Goal: Transaction & Acquisition: Purchase product/service

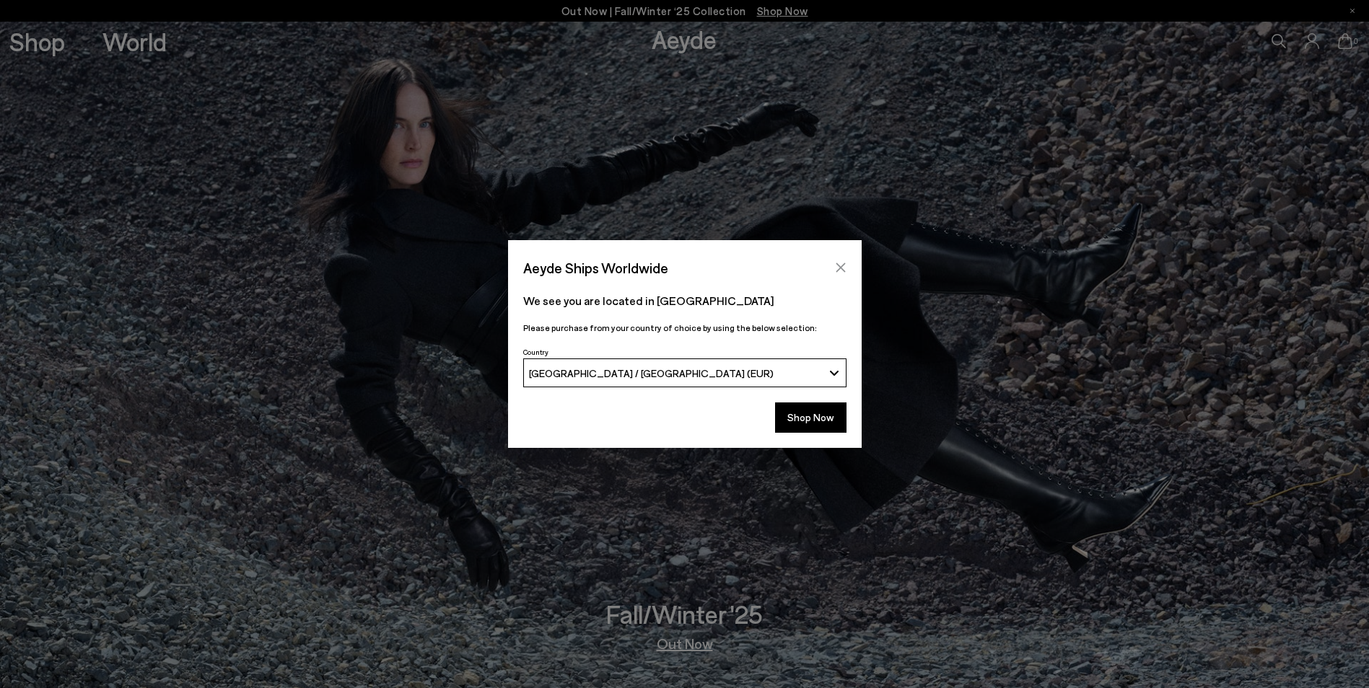
click at [837, 269] on icon "Close" at bounding box center [841, 268] width 12 height 12
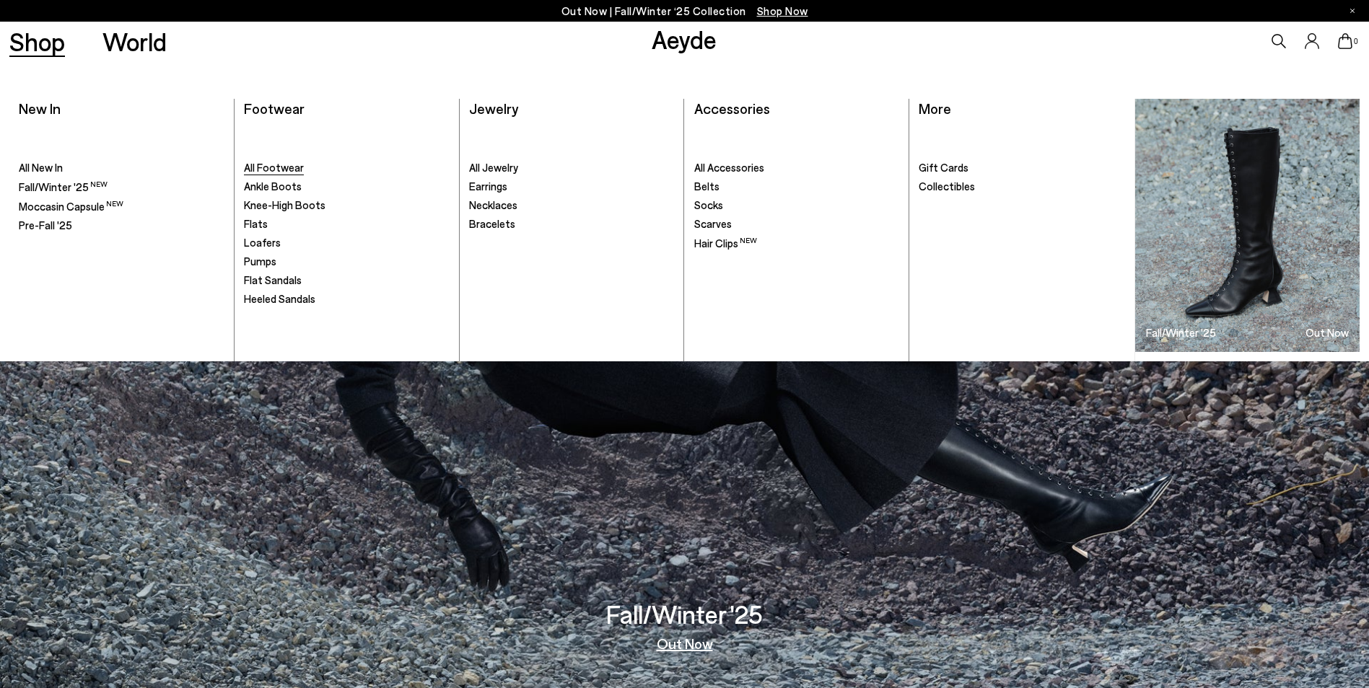
click at [259, 171] on span "All Footwear" at bounding box center [274, 167] width 60 height 13
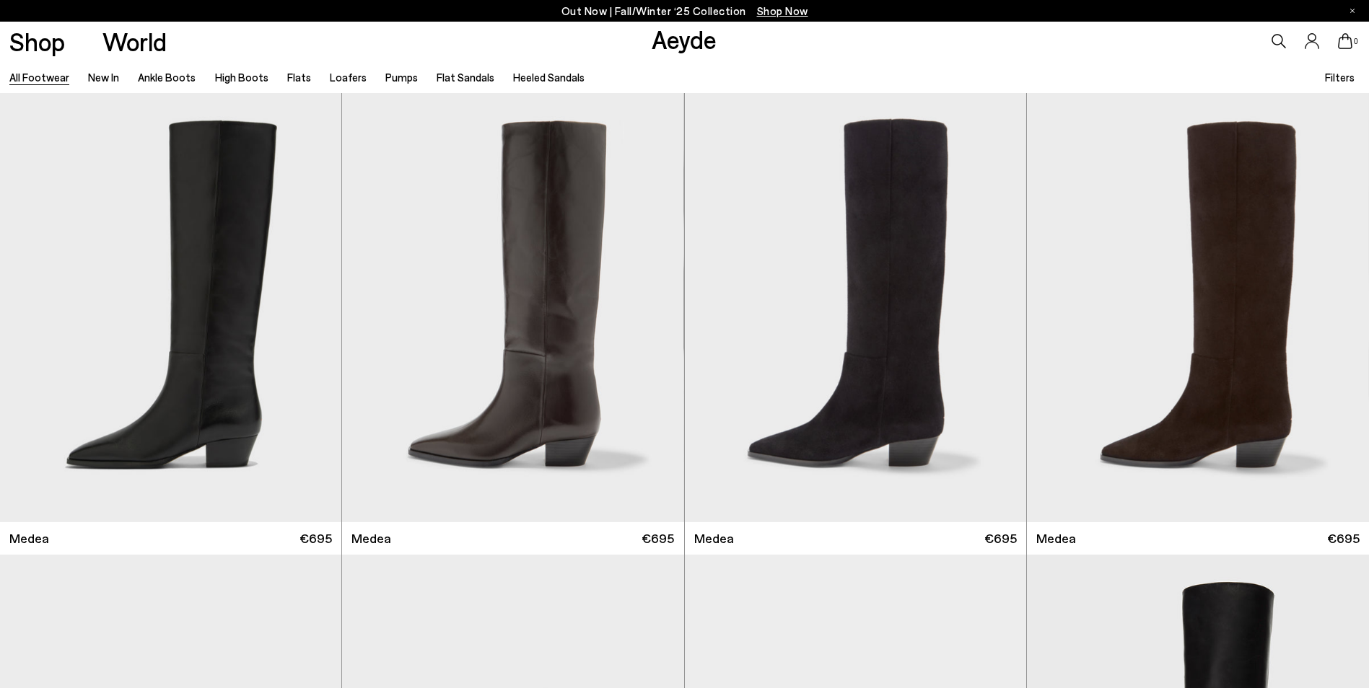
click at [1347, 83] on span "Filters" at bounding box center [1340, 77] width 30 height 13
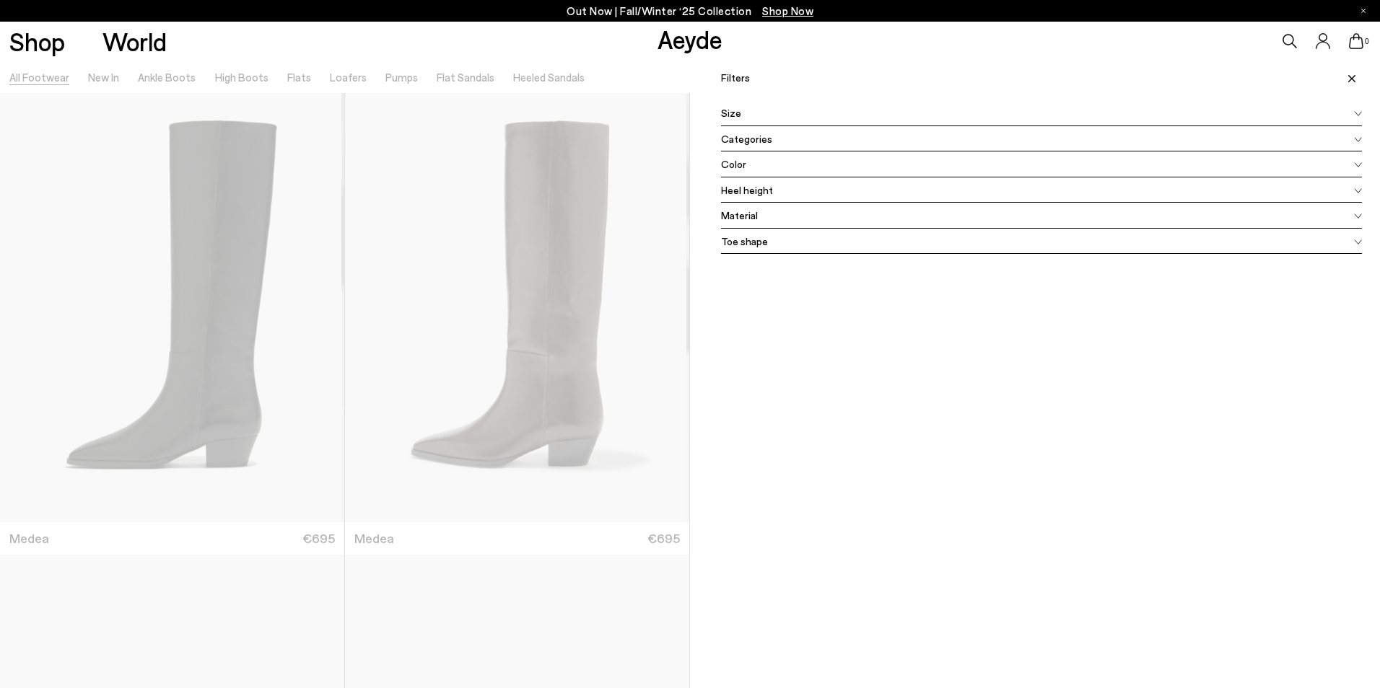
click at [733, 114] on span "Size" at bounding box center [731, 112] width 20 height 15
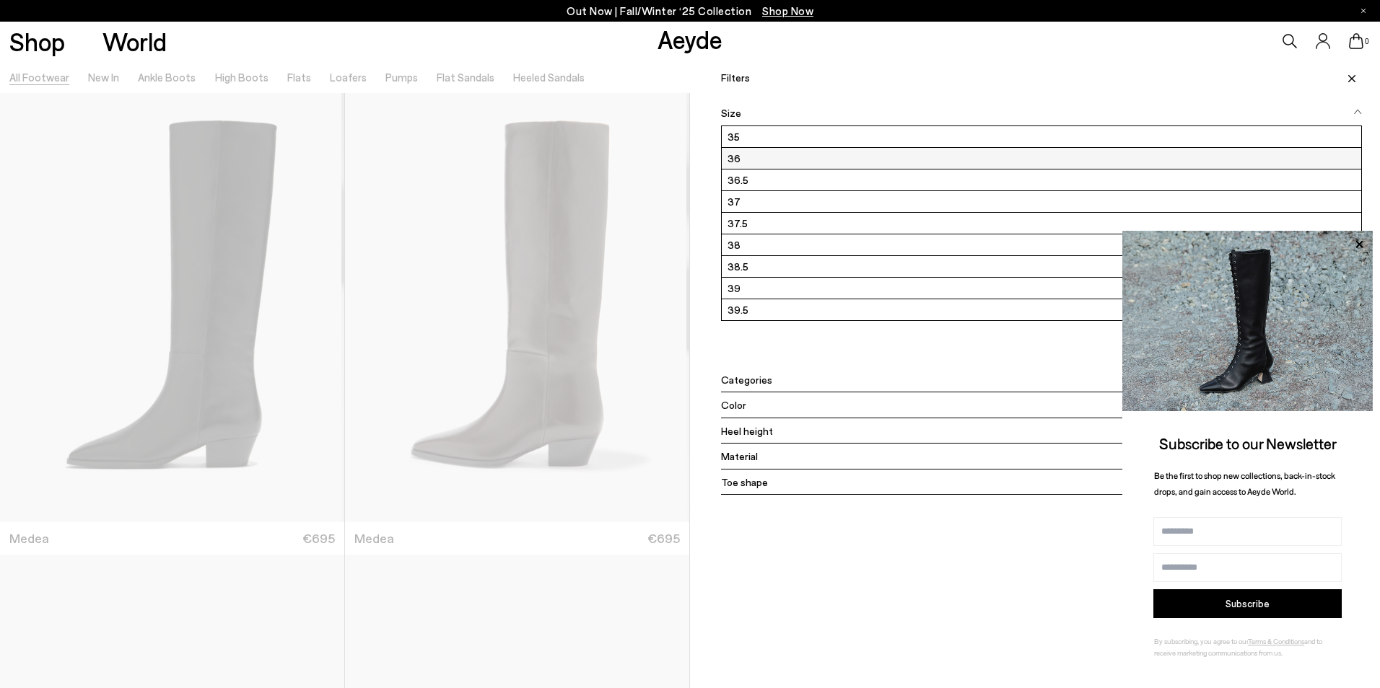
click at [735, 154] on label "36" at bounding box center [1041, 158] width 639 height 21
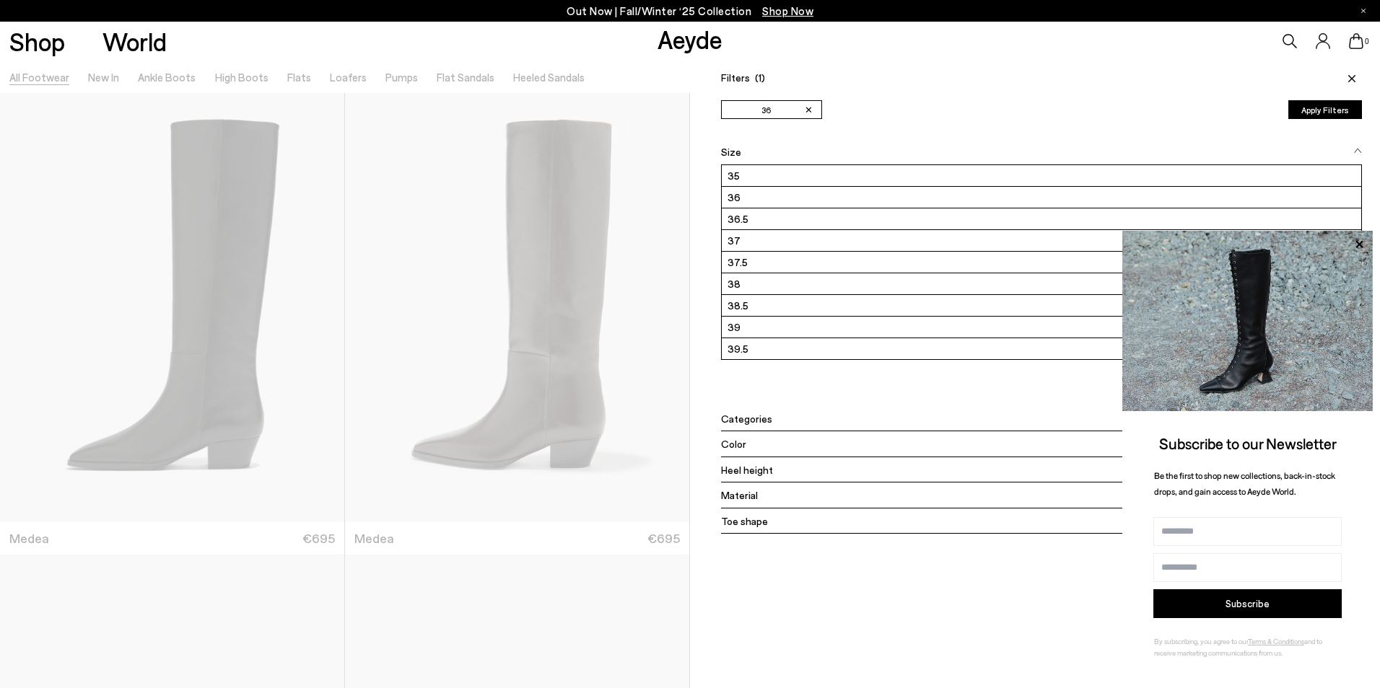
click at [1348, 77] on icon at bounding box center [1351, 78] width 7 height 7
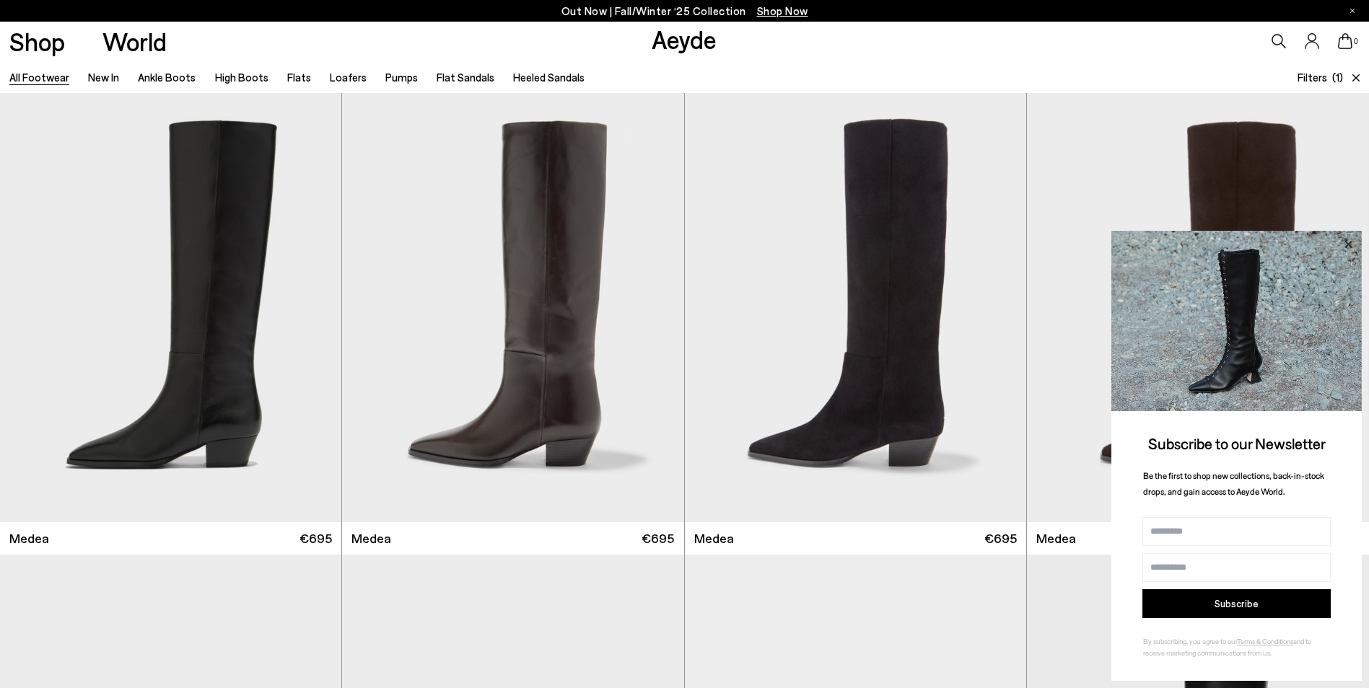
click at [1348, 245] on icon at bounding box center [1347, 243] width 7 height 7
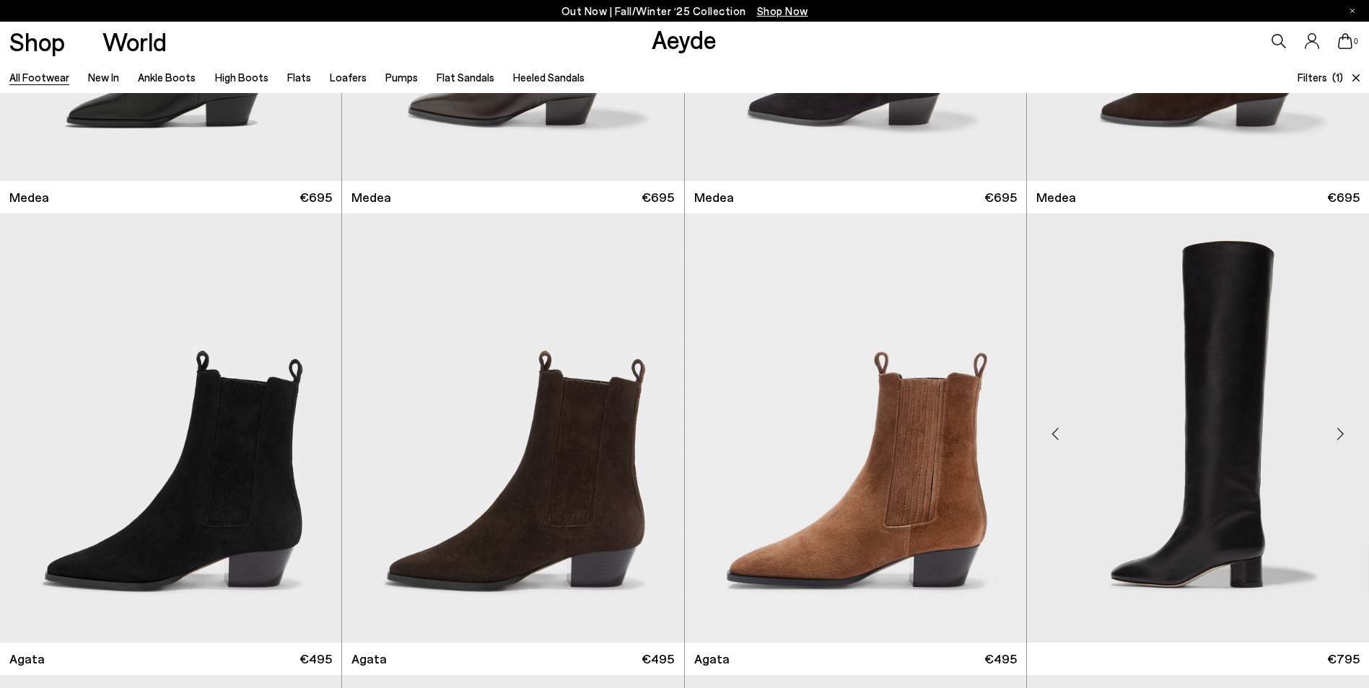
scroll to position [406, 0]
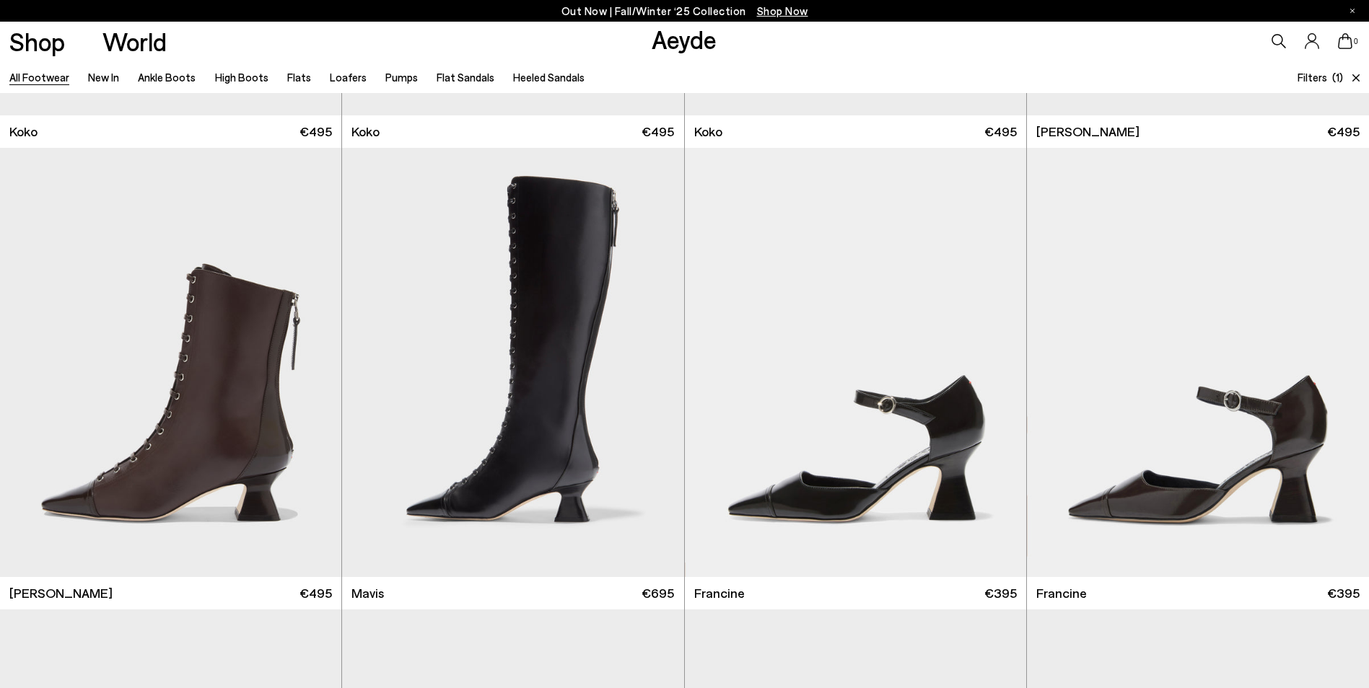
scroll to position [3148, 0]
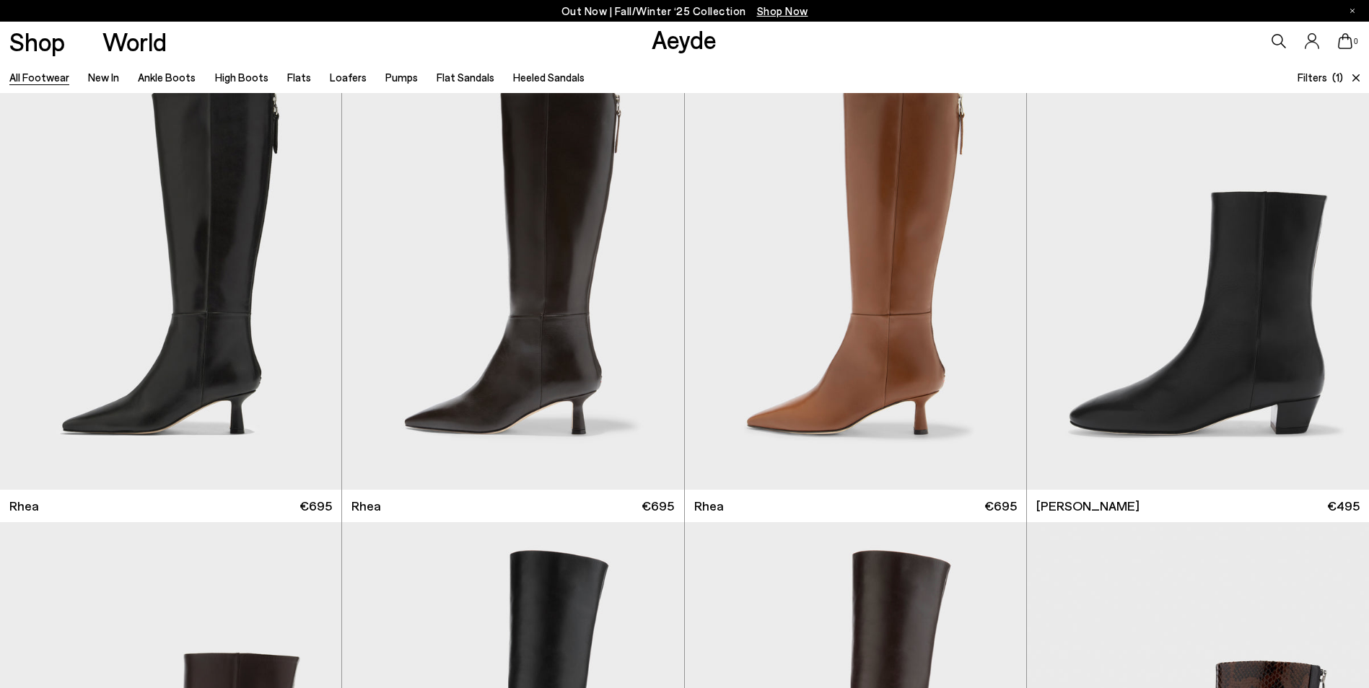
scroll to position [3990, 0]
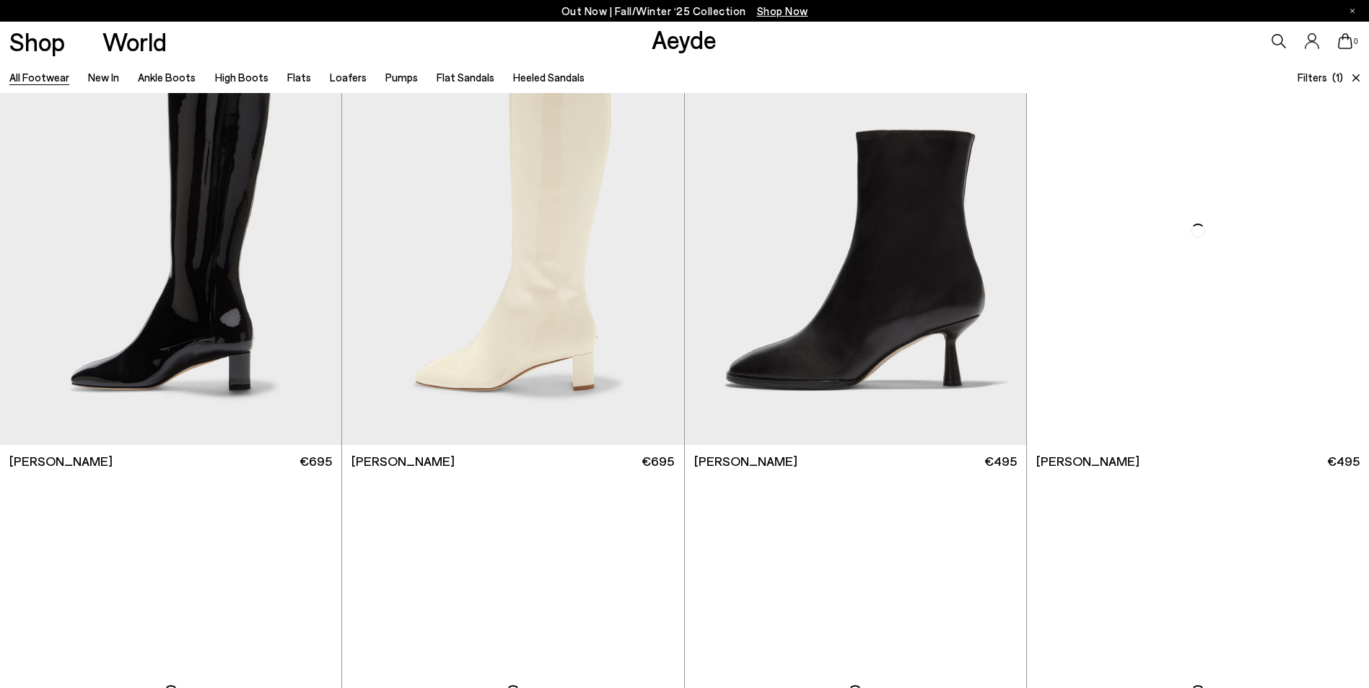
scroll to position [8921, 0]
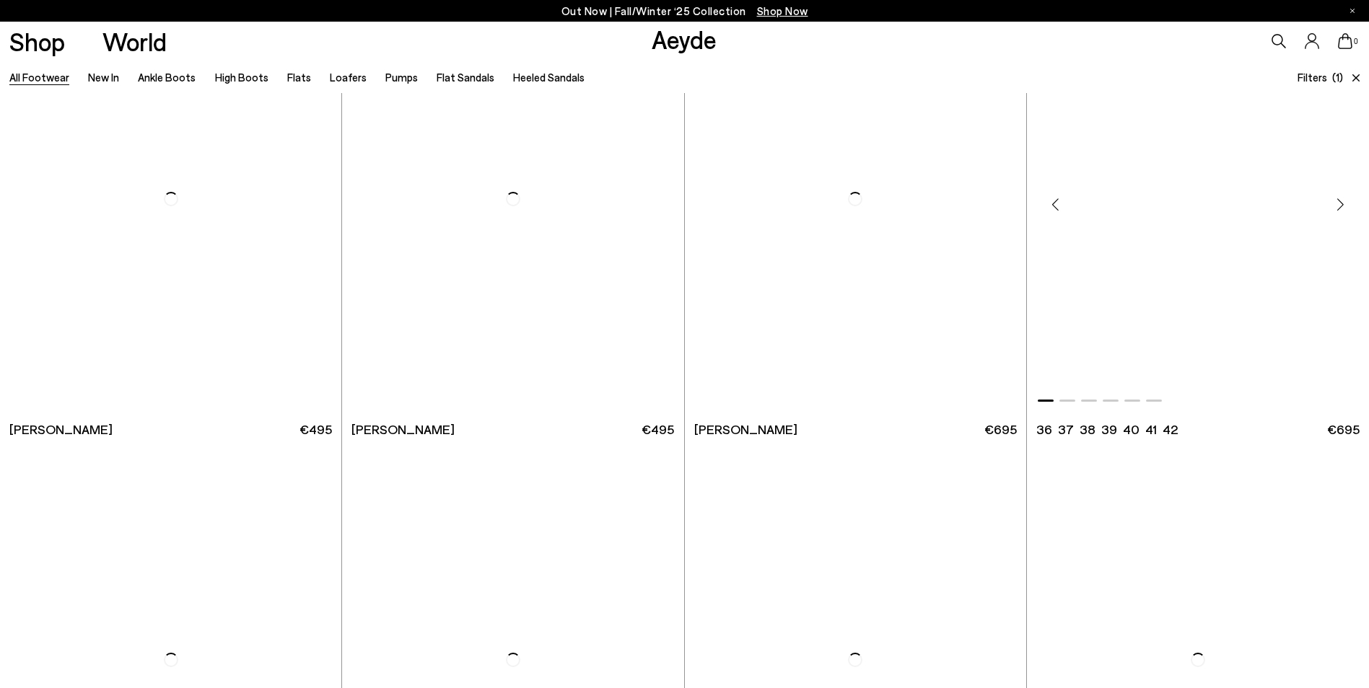
scroll to position [11172, 0]
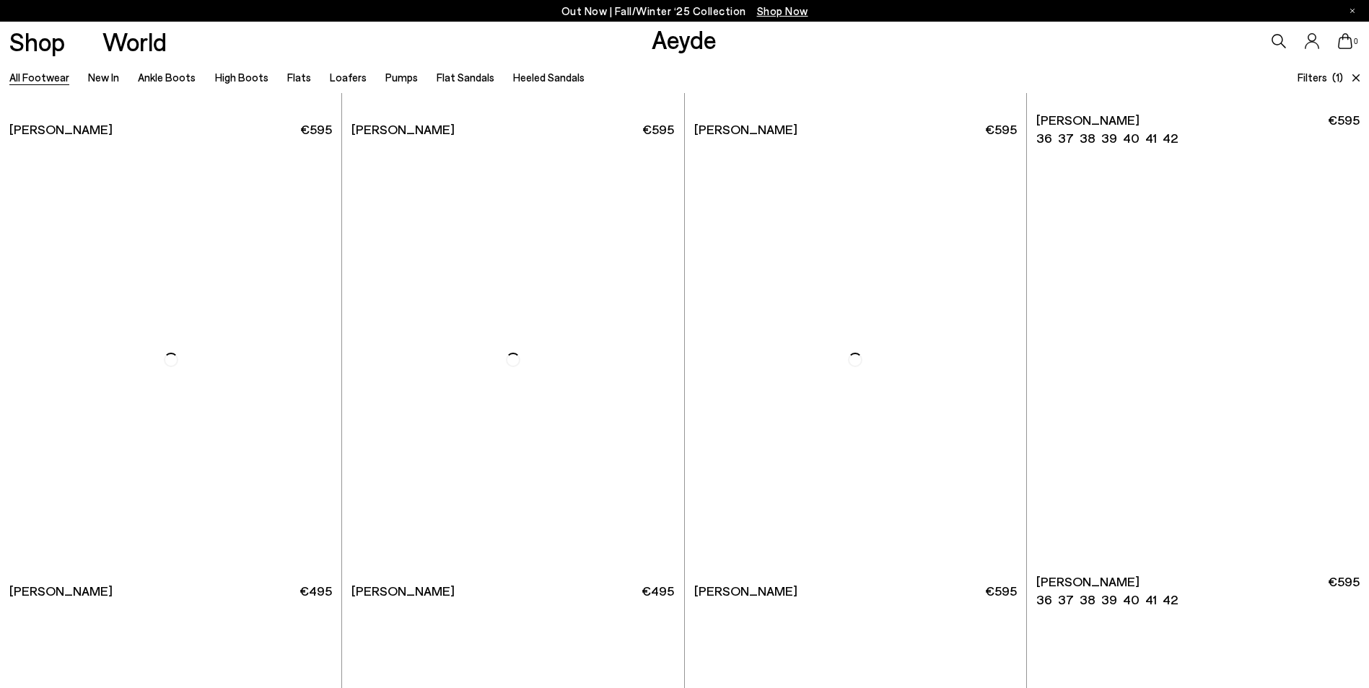
scroll to position [14143, 0]
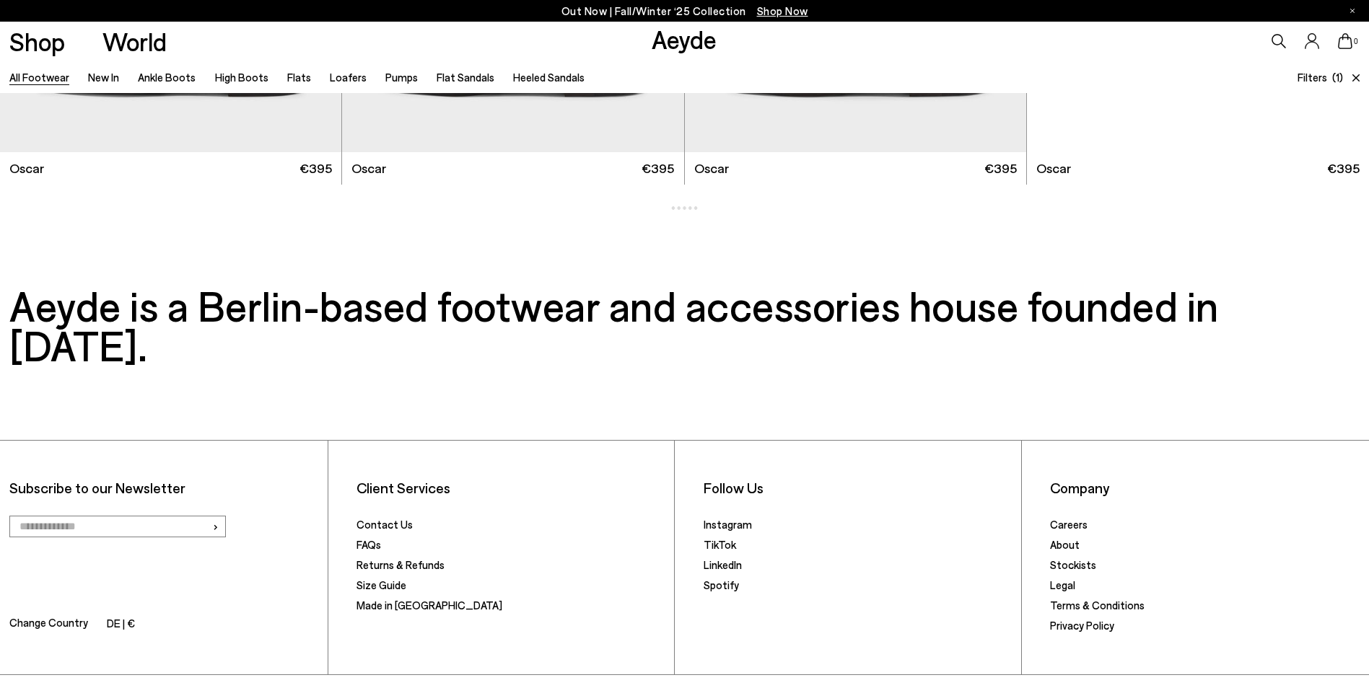
scroll to position [16566, 0]
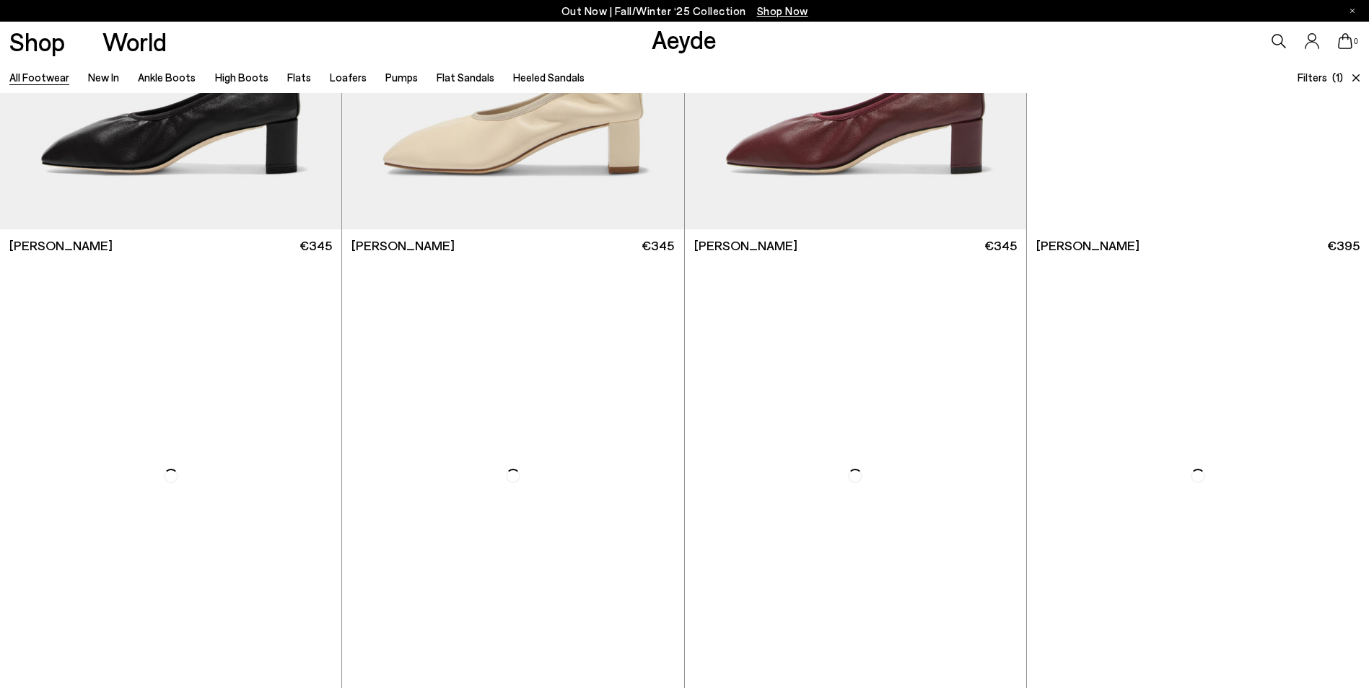
scroll to position [19381, 0]
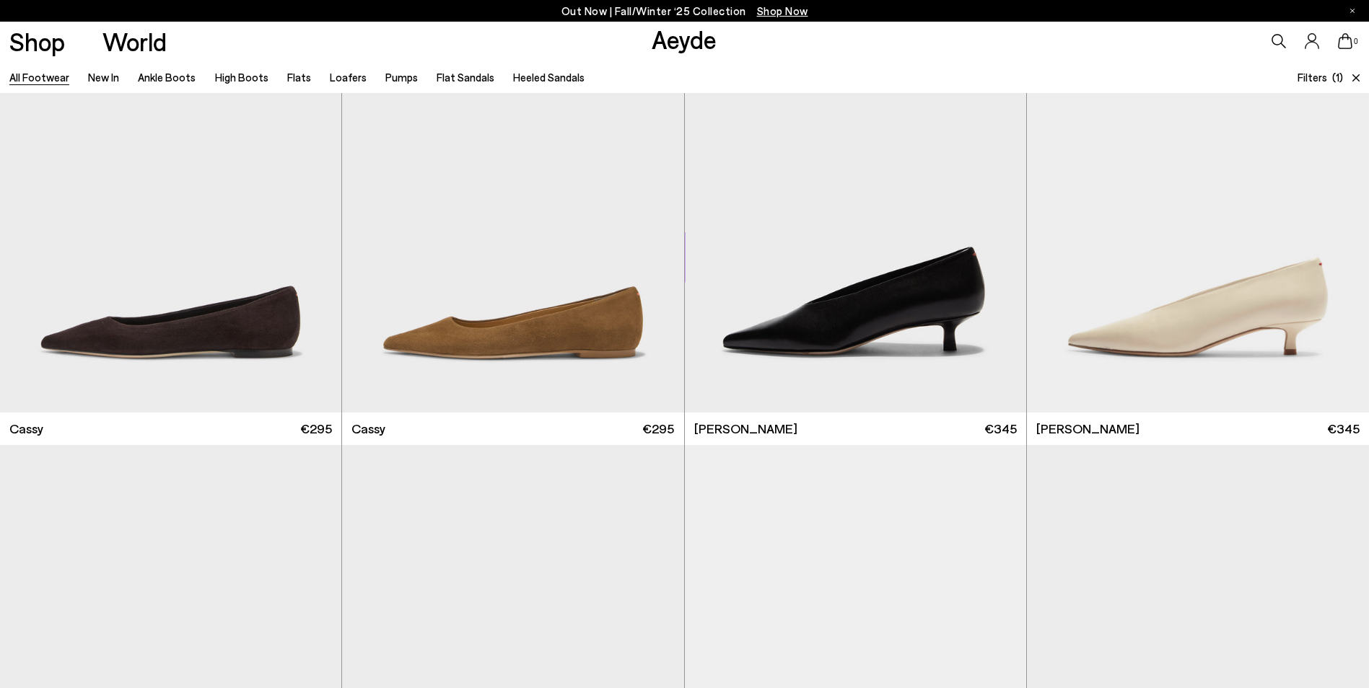
scroll to position [22772, 0]
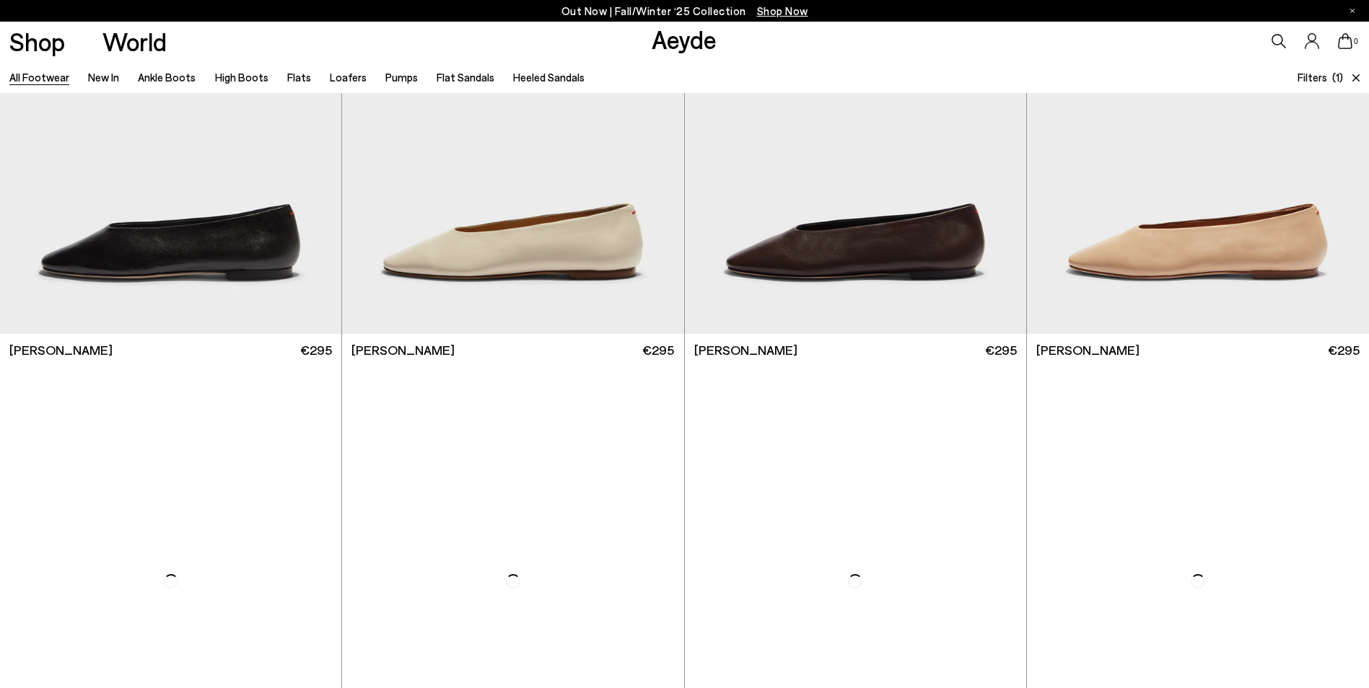
scroll to position [25154, 0]
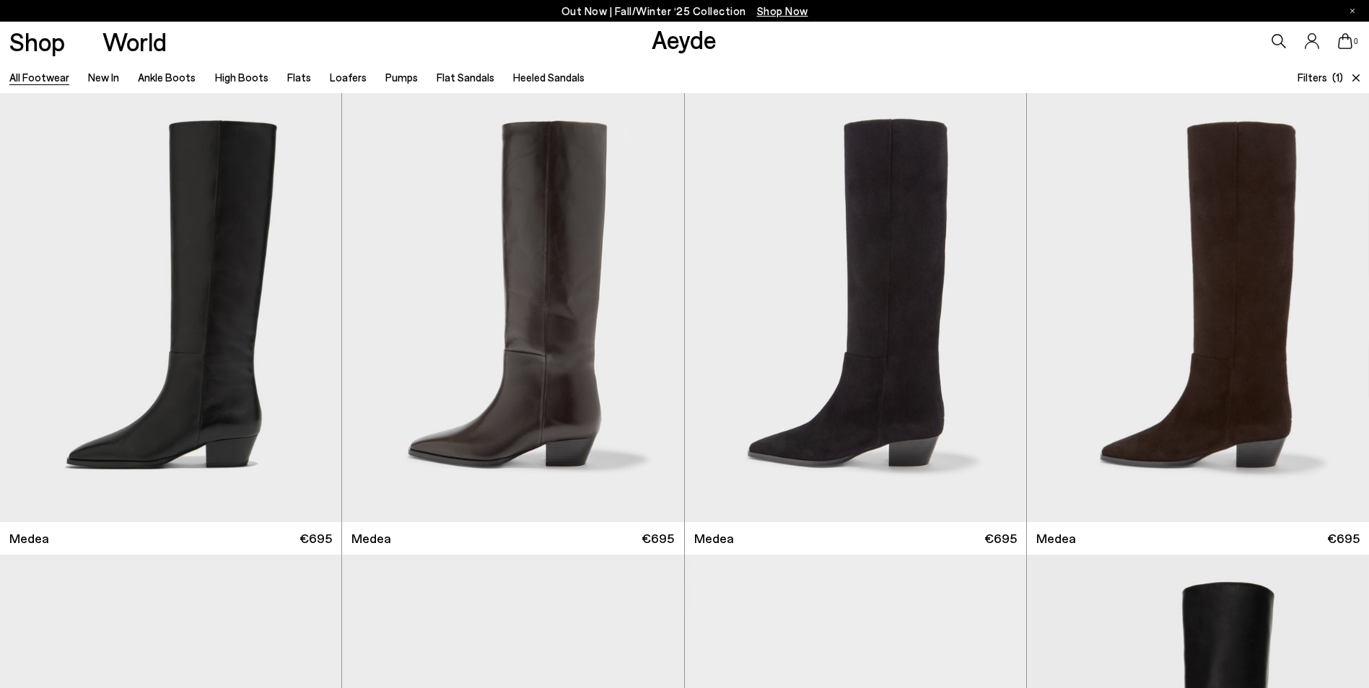
click at [1326, 75] on span "Filters" at bounding box center [1313, 77] width 30 height 13
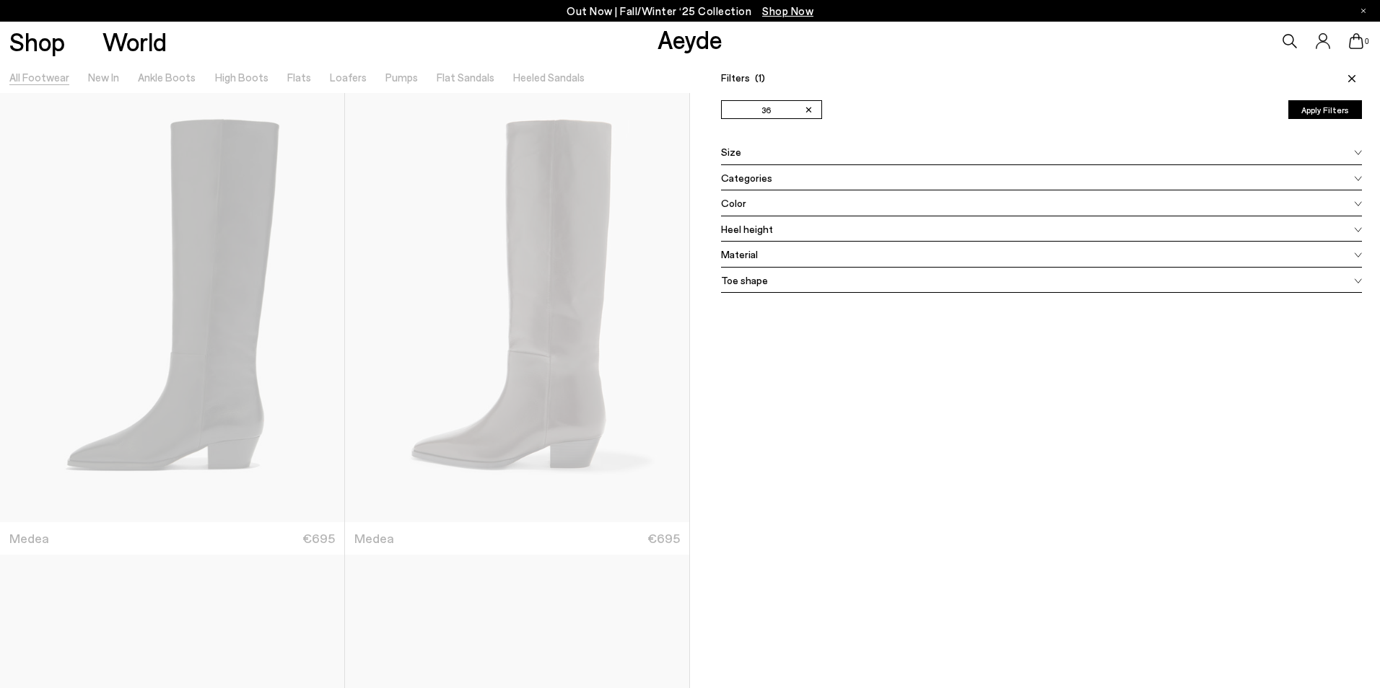
click at [1156, 230] on div "Heel height" at bounding box center [1041, 230] width 641 height 26
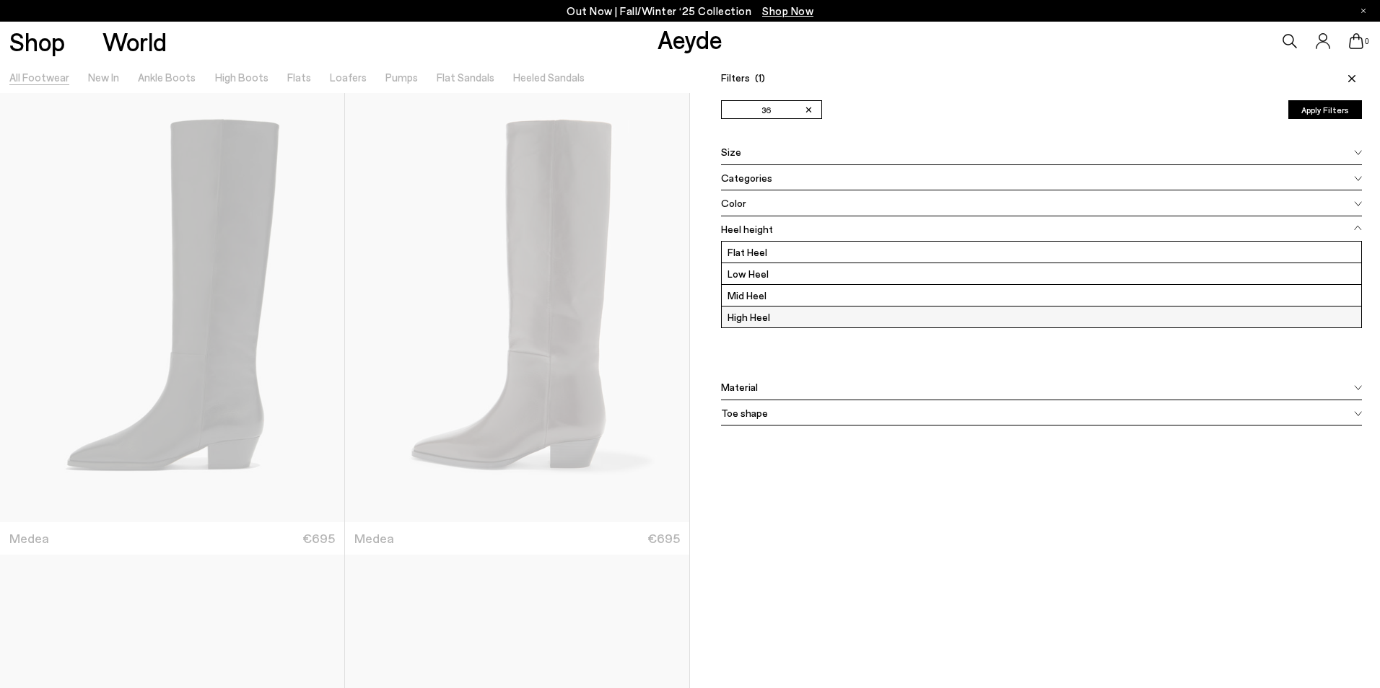
click at [758, 318] on label "High Heel" at bounding box center [1041, 317] width 639 height 21
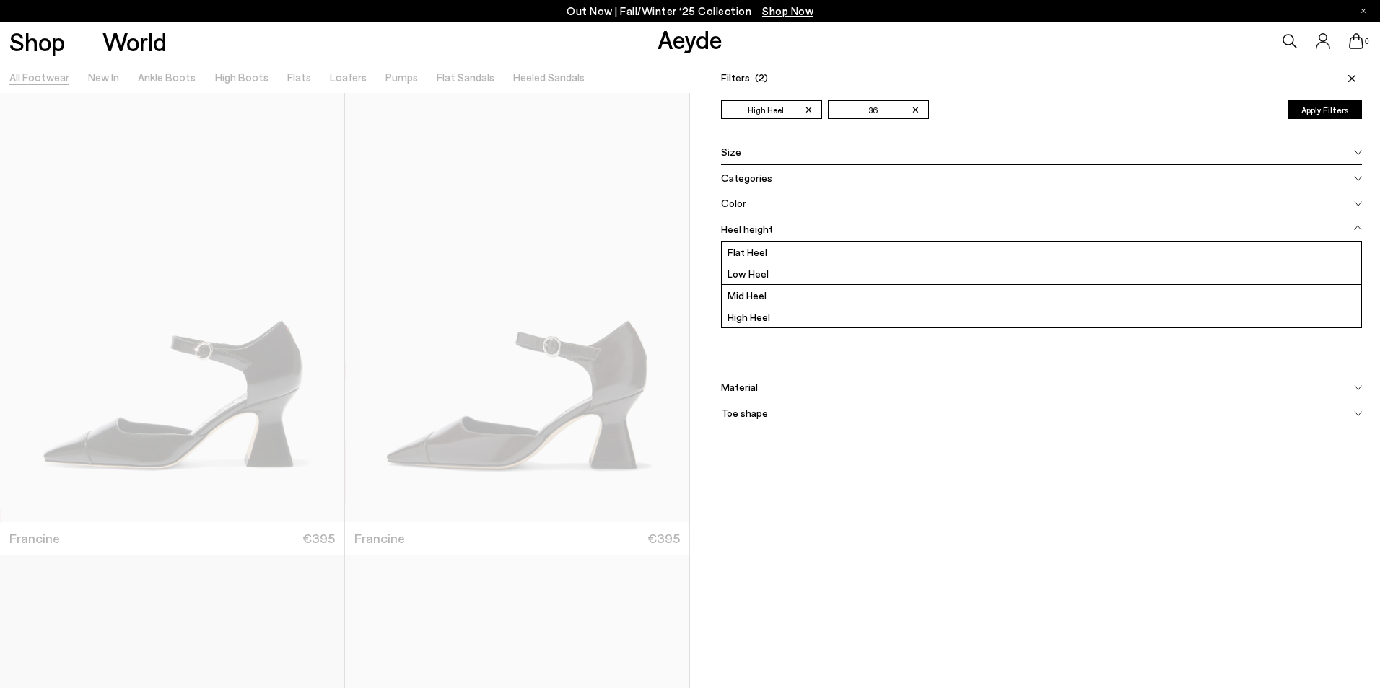
click at [1348, 77] on icon at bounding box center [1351, 78] width 7 height 7
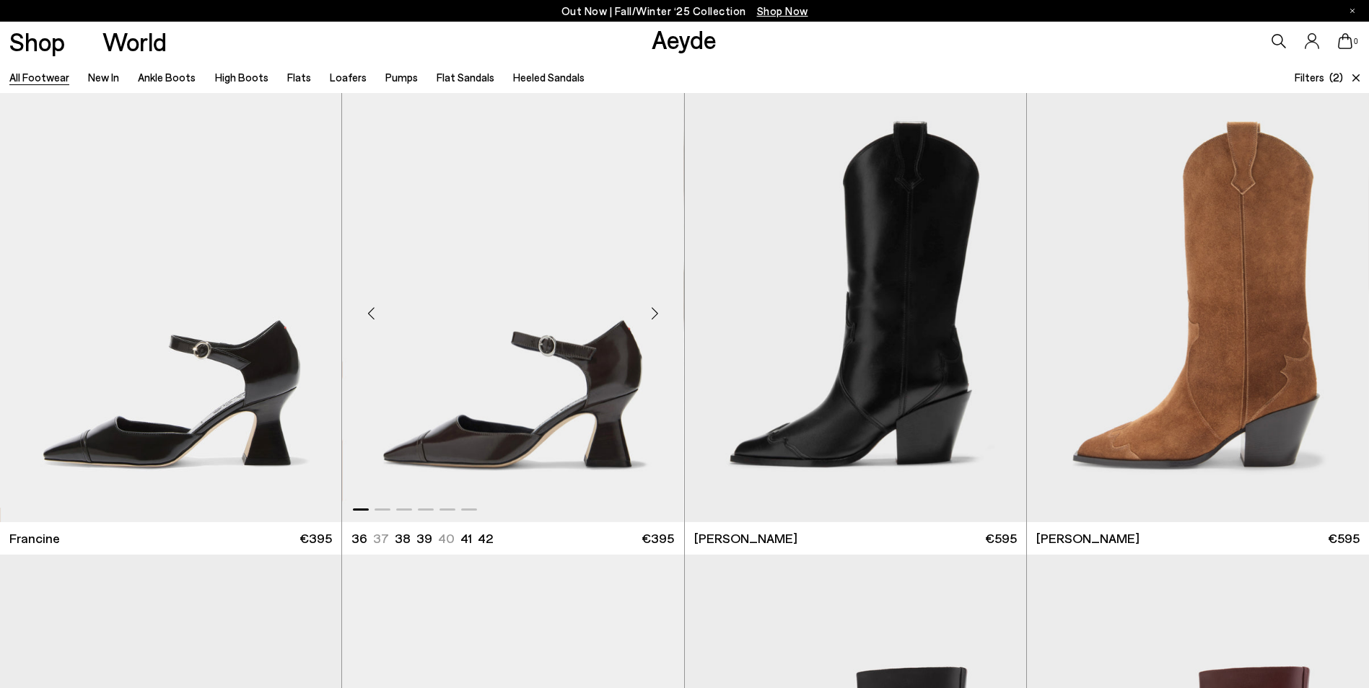
click at [657, 314] on div "Next slide" at bounding box center [655, 313] width 43 height 43
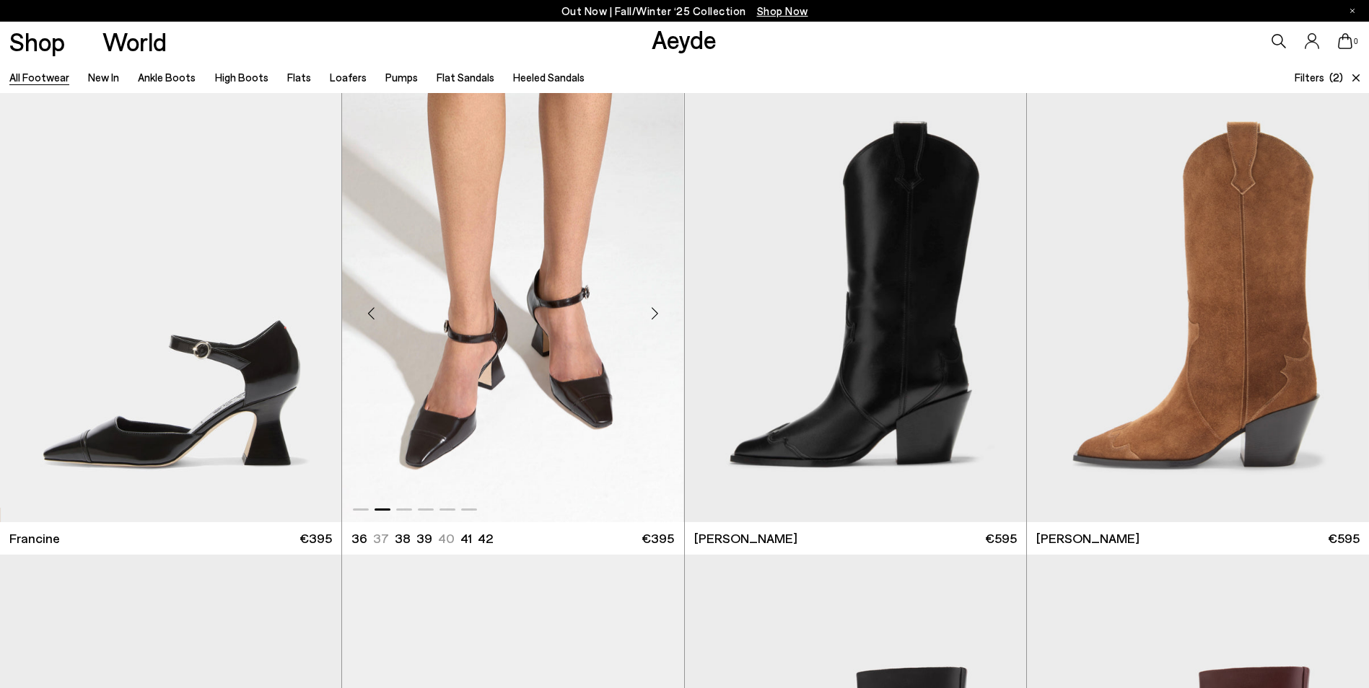
click at [657, 314] on div "Next slide" at bounding box center [655, 313] width 43 height 43
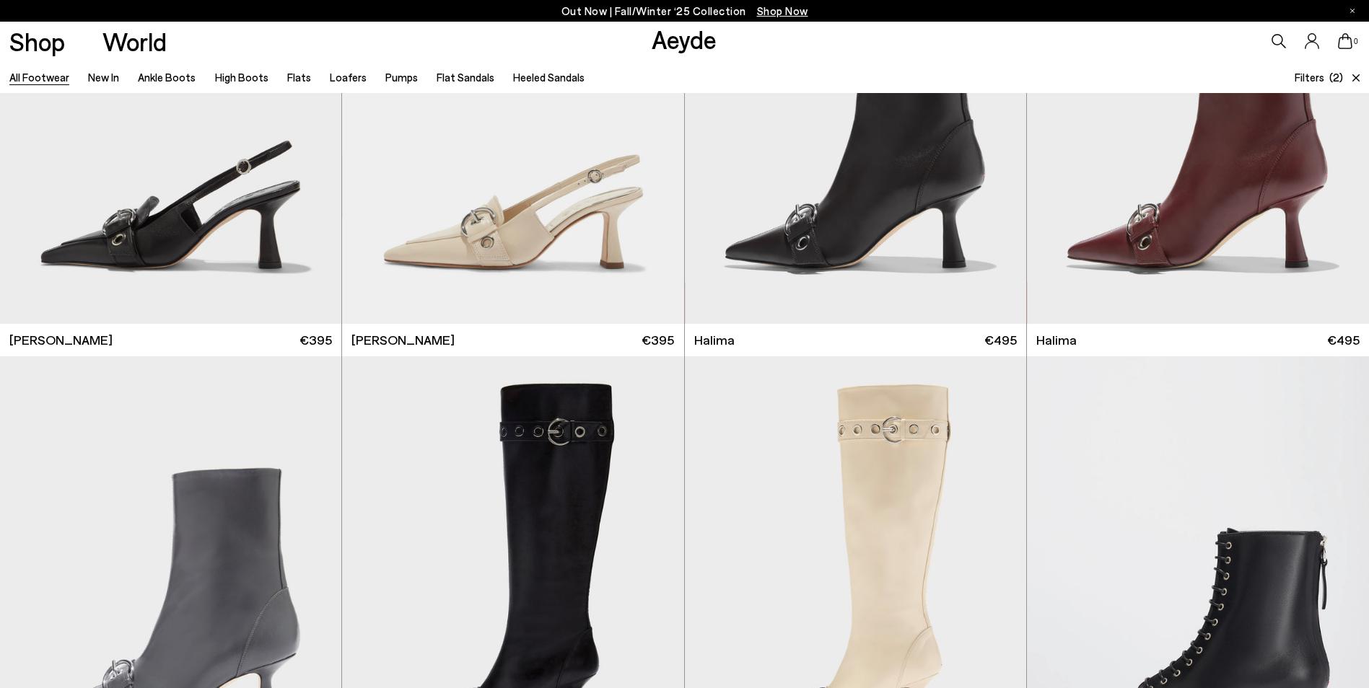
scroll to position [866, 0]
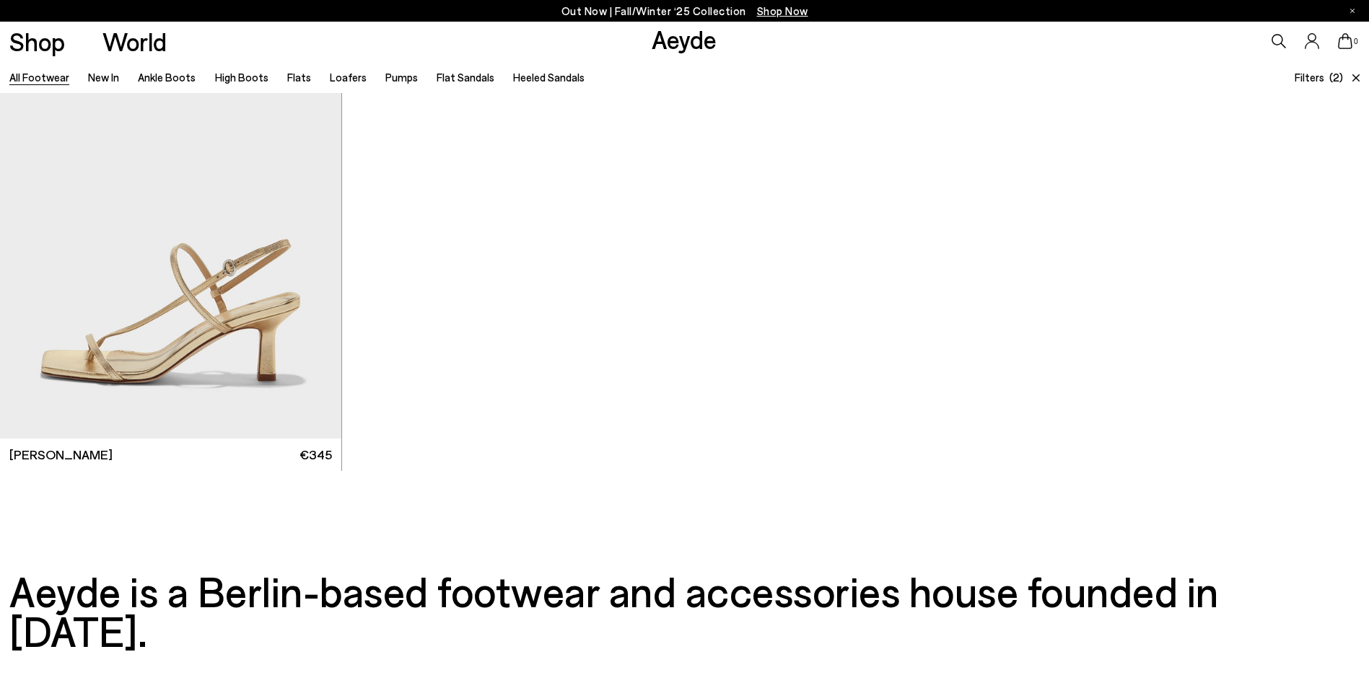
scroll to position [3243, 0]
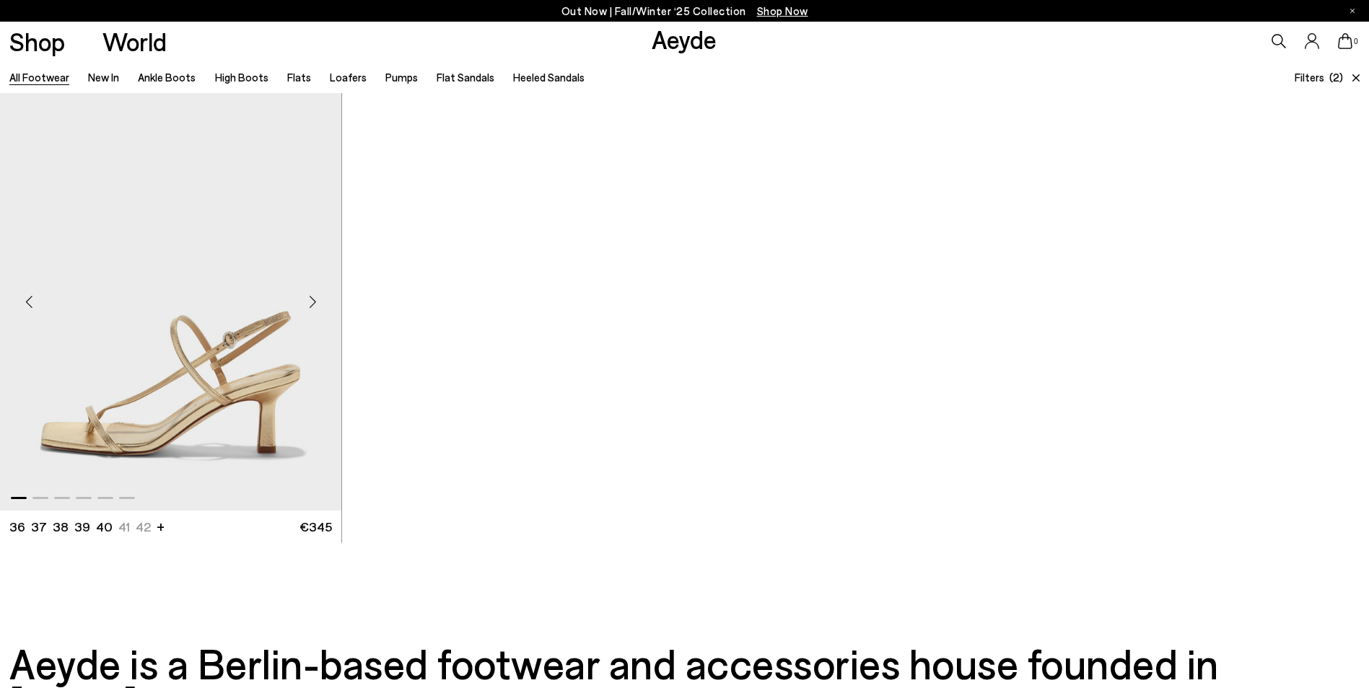
click at [312, 302] on div "Next slide" at bounding box center [312, 301] width 43 height 43
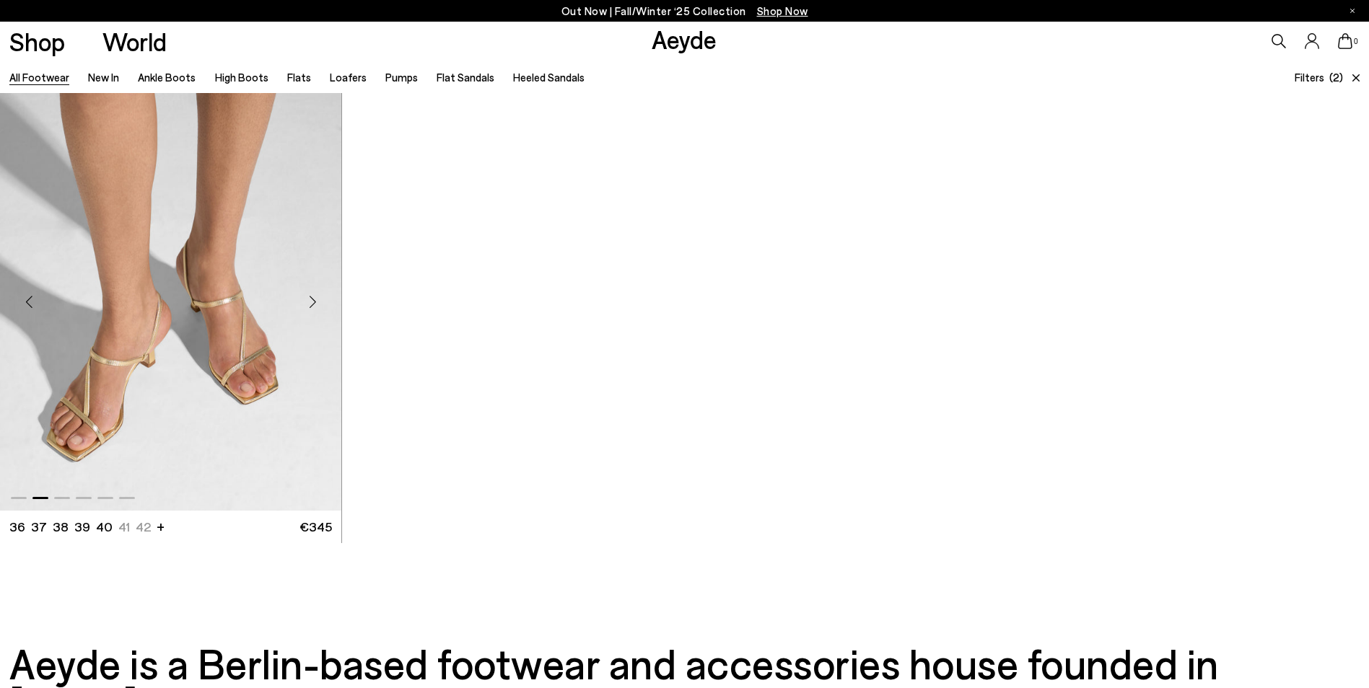
click at [312, 302] on div "Next slide" at bounding box center [312, 301] width 43 height 43
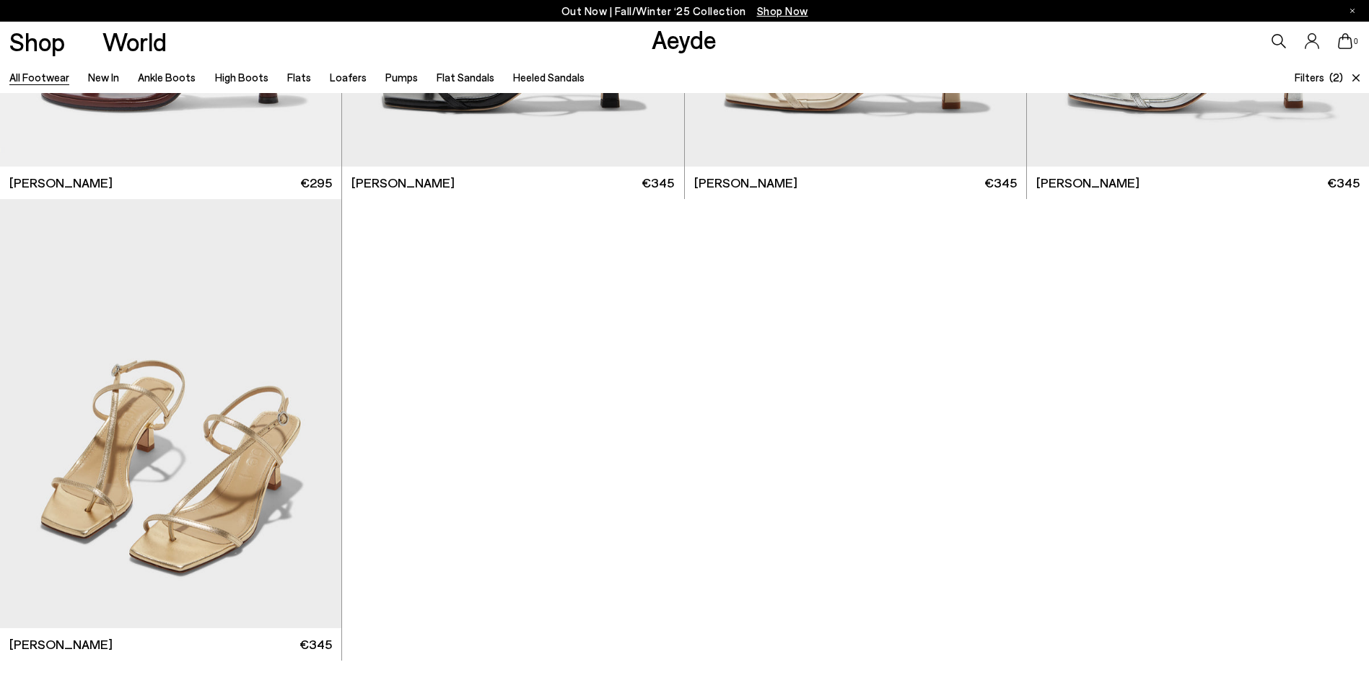
scroll to position [2955, 0]
